Goal: Task Accomplishment & Management: Use online tool/utility

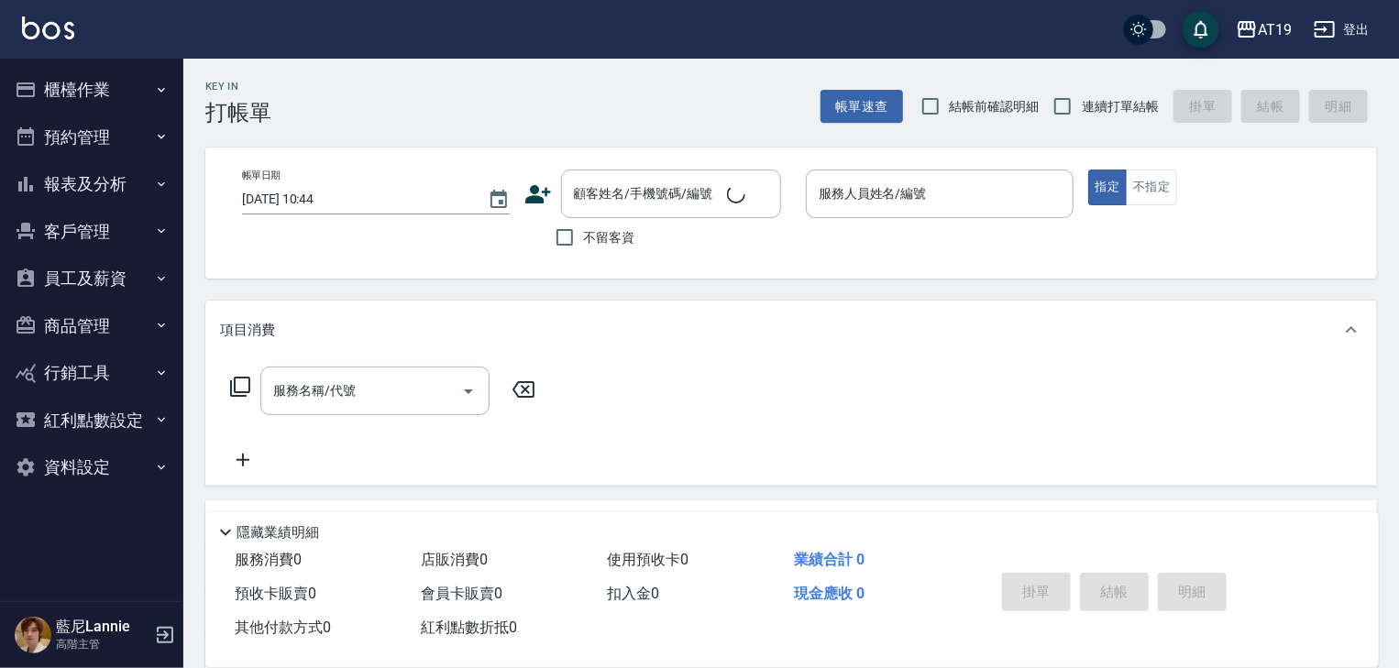
click at [95, 60] on div "AT19 登出 櫃檯作業 打帳單 帳單列表 掛單列表 座位開單 營業儀表板 現金收支登錄 高階收支登錄 材料自購登錄 每日結帳 排班表 現場電腦打卡 掃碼打卡…" at bounding box center [699, 463] width 1399 height 927
click at [91, 84] on button "櫃檯作業" at bounding box center [91, 90] width 169 height 48
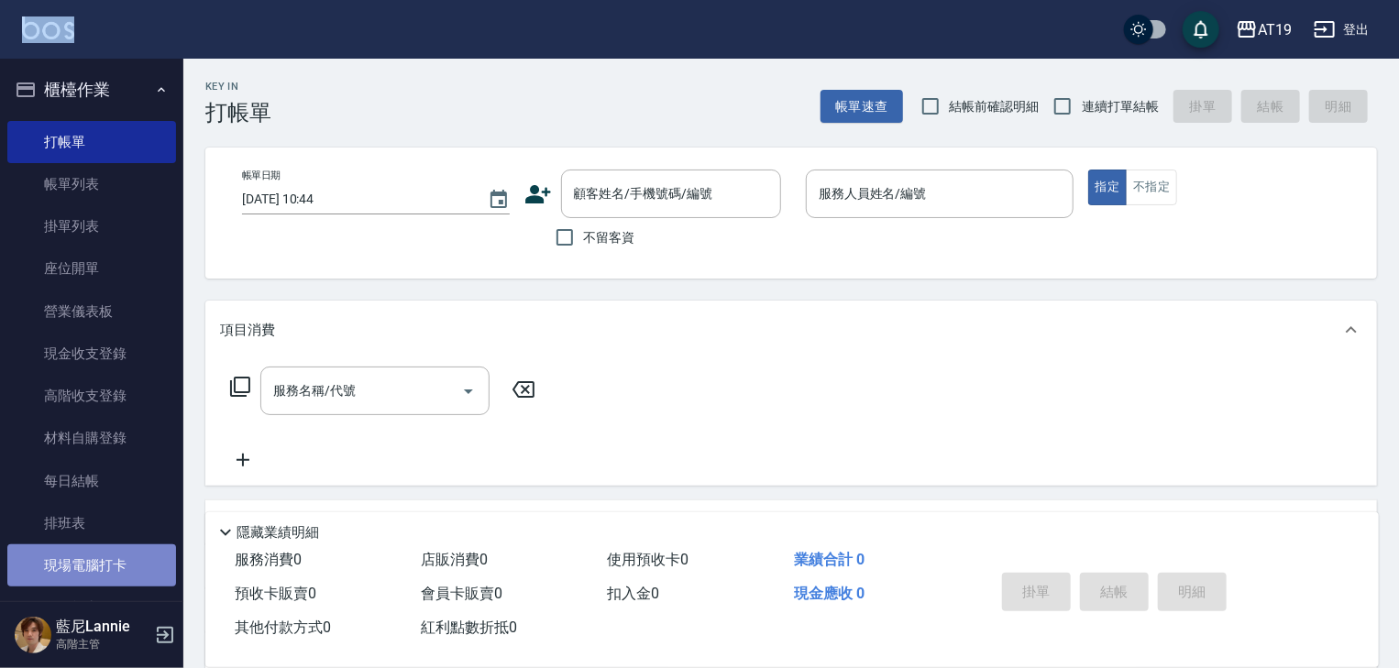
click at [92, 558] on link "現場電腦打卡" at bounding box center [91, 566] width 169 height 42
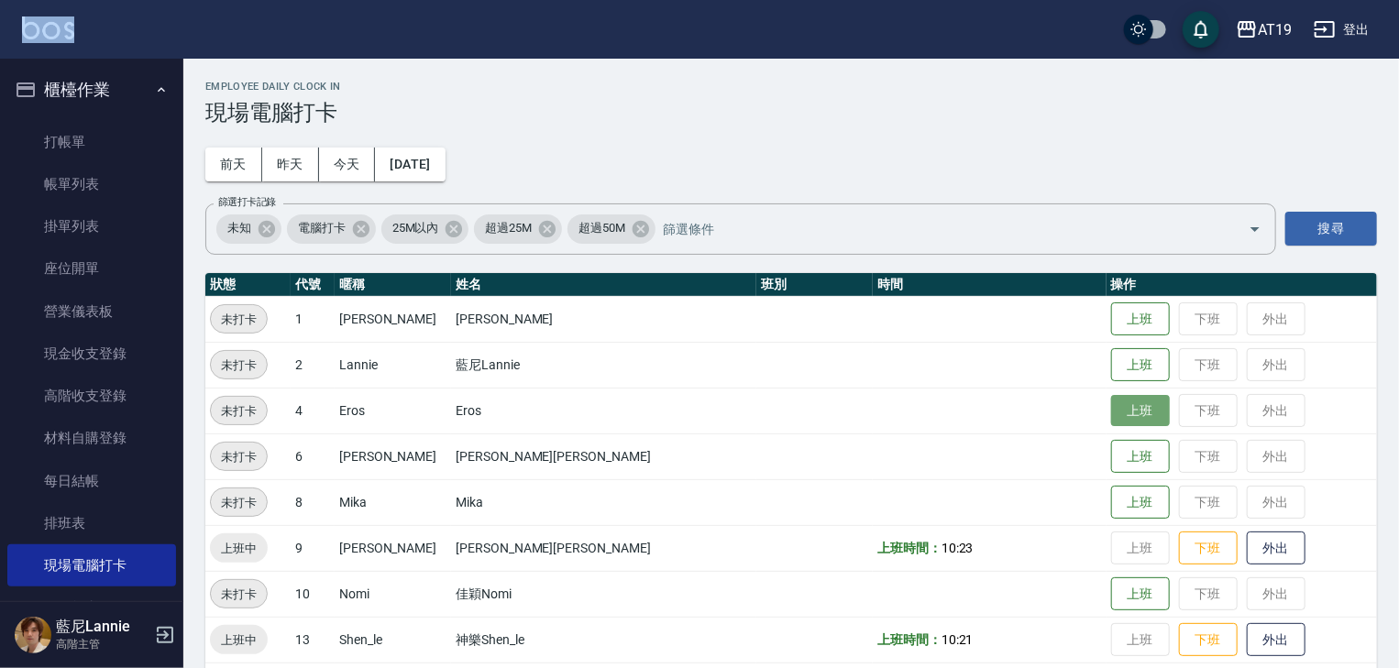
click at [1111, 411] on button "上班" at bounding box center [1140, 411] width 59 height 32
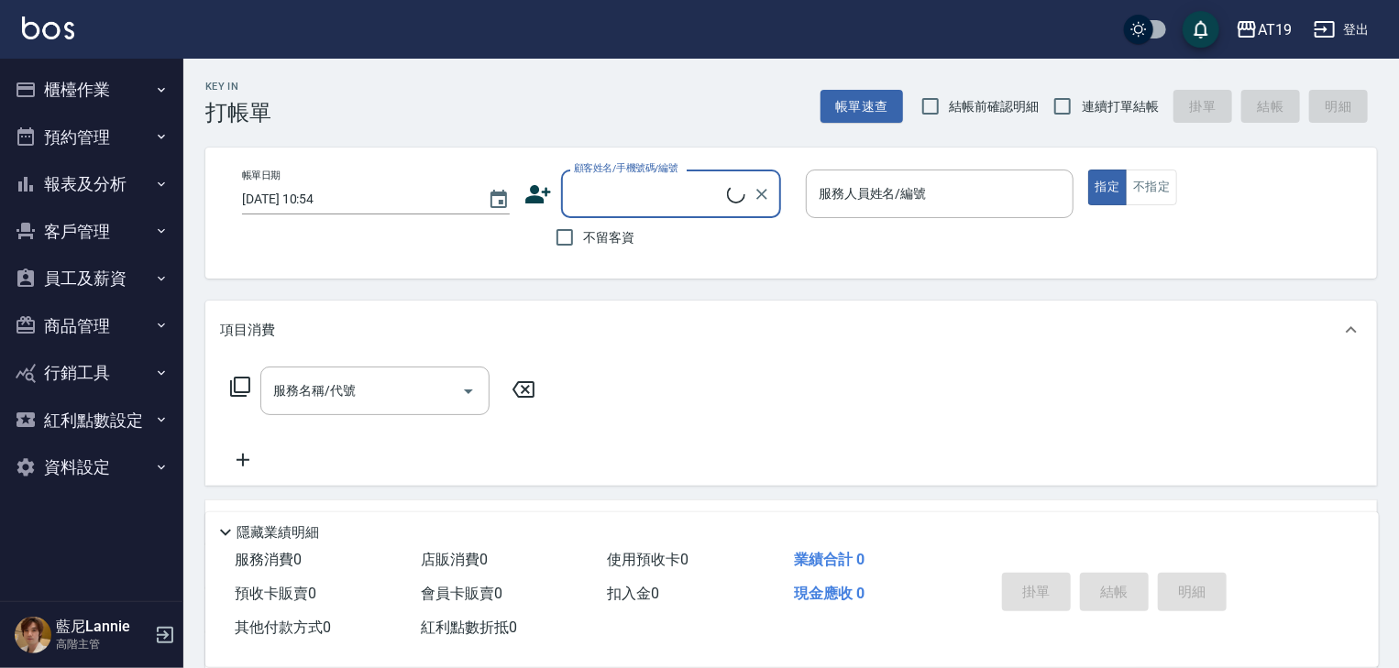
click at [79, 96] on button "櫃檯作業" at bounding box center [91, 90] width 169 height 48
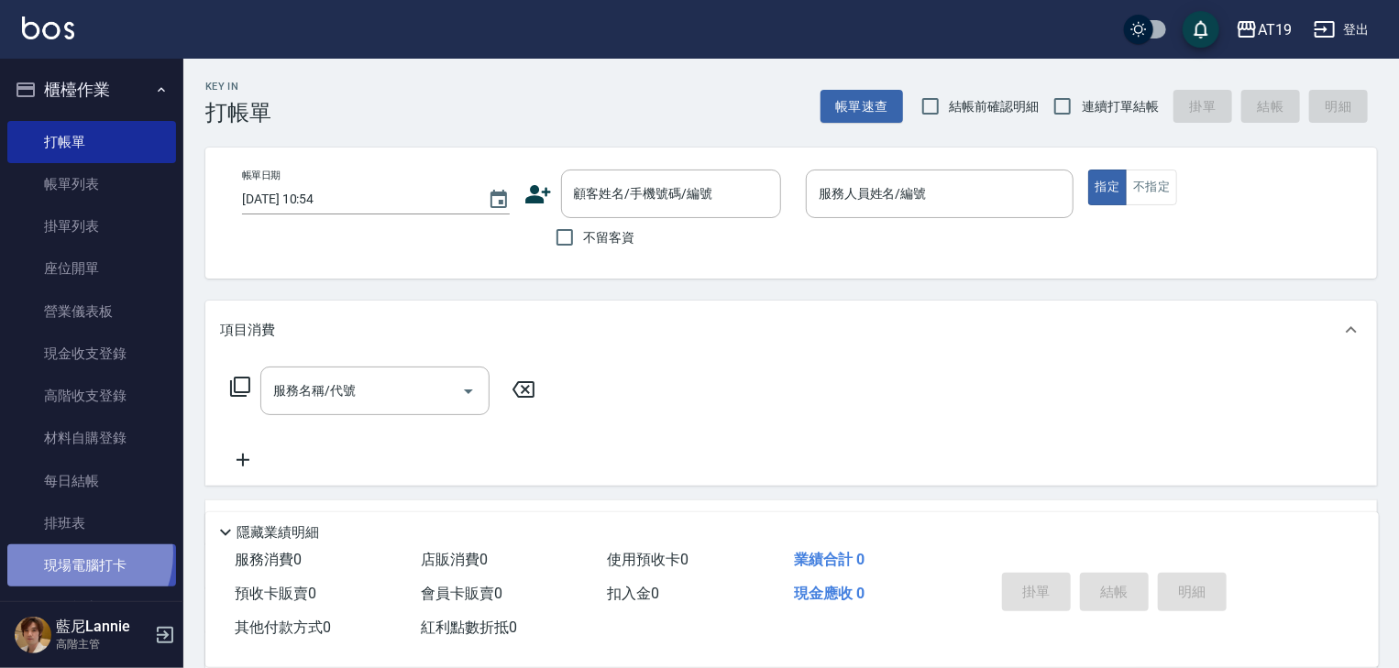
click at [67, 554] on link "現場電腦打卡" at bounding box center [91, 566] width 169 height 42
